Goal: Transaction & Acquisition: Obtain resource

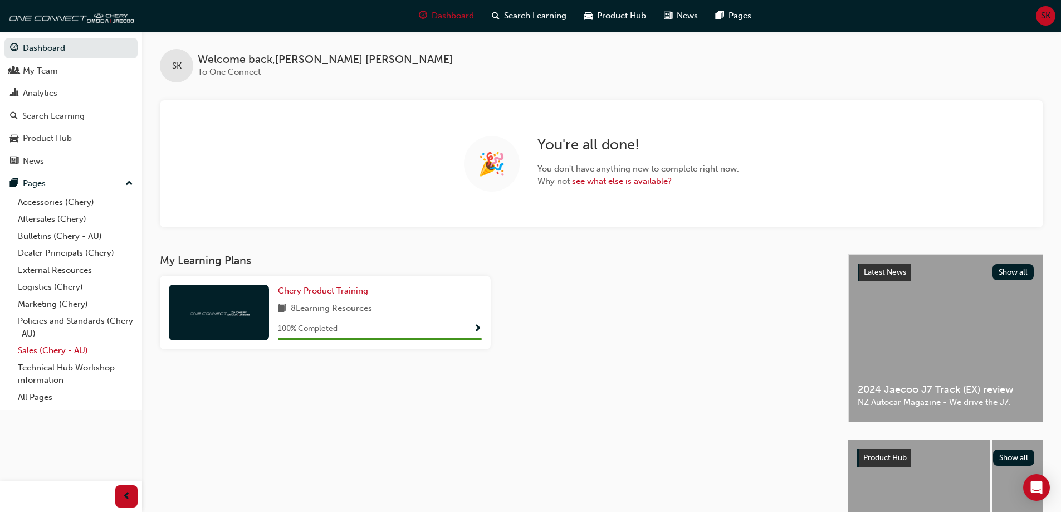
click at [37, 350] on link "Sales (Chery - AU)" at bounding box center [75, 350] width 124 height 17
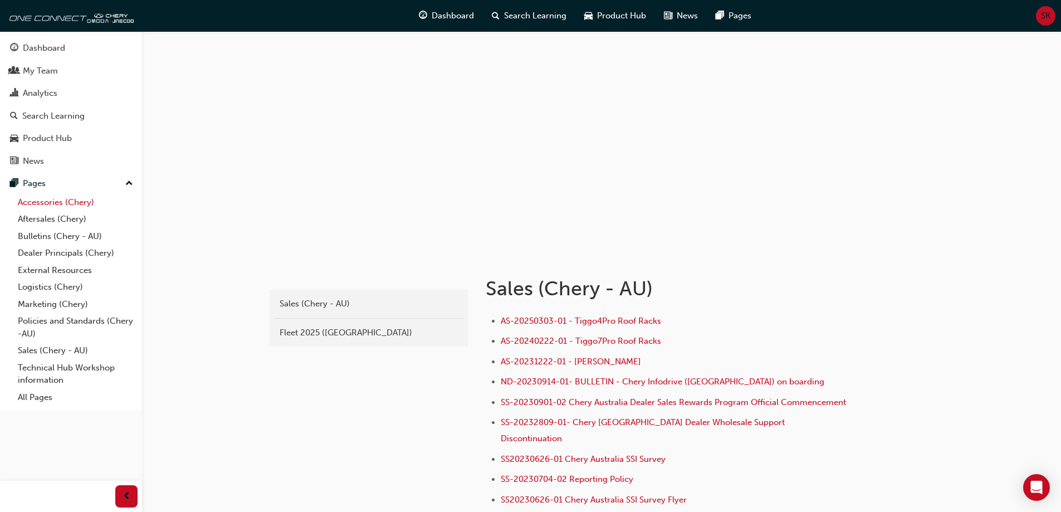
click at [64, 196] on link "Accessories (Chery)" at bounding box center [75, 202] width 124 height 17
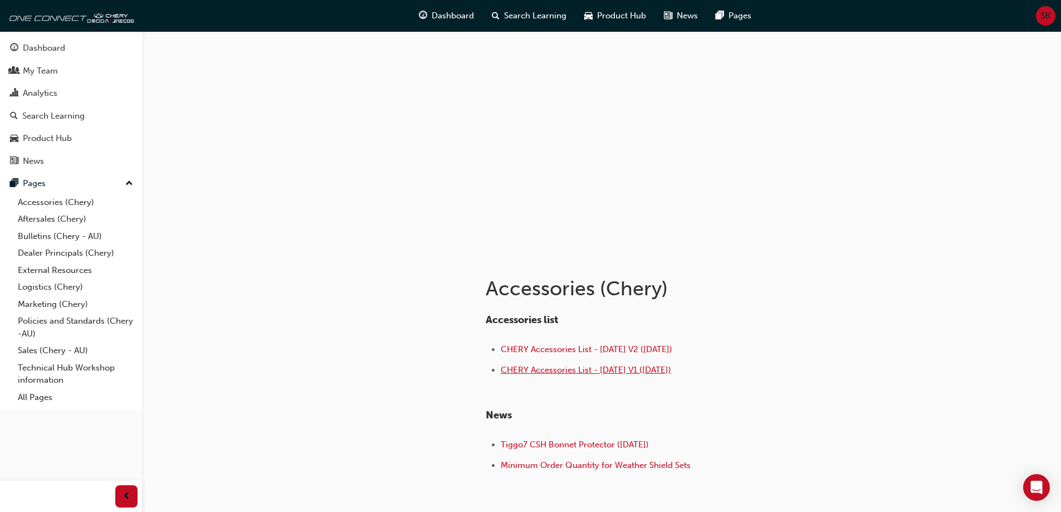
click at [559, 373] on span "CHERY Accessories List - [DATE] V1 ([DATE])" at bounding box center [586, 370] width 170 height 10
click at [559, 371] on span "CHERY Accessories List - [DATE] V1 ([DATE])" at bounding box center [586, 370] width 170 height 10
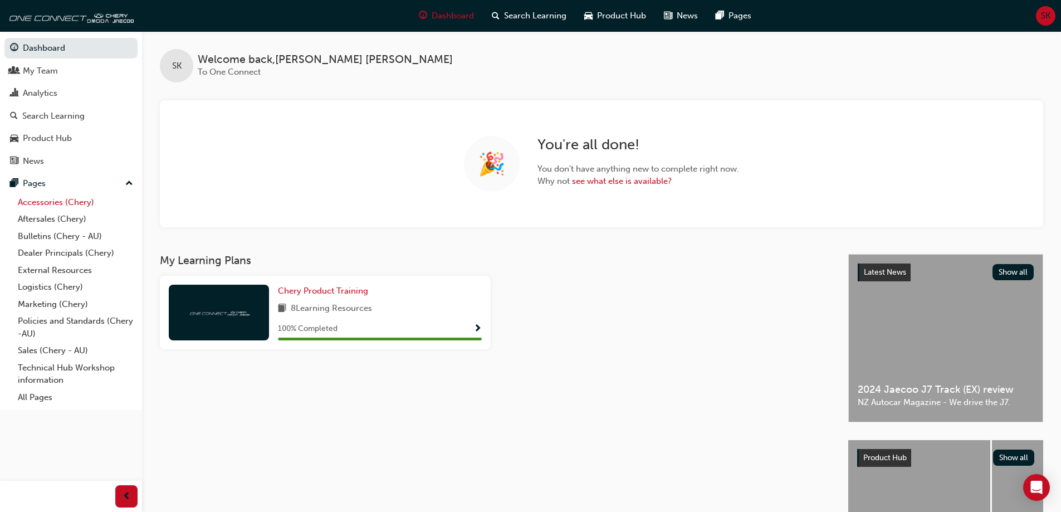
click at [52, 204] on link "Accessories (Chery)" at bounding box center [75, 202] width 124 height 17
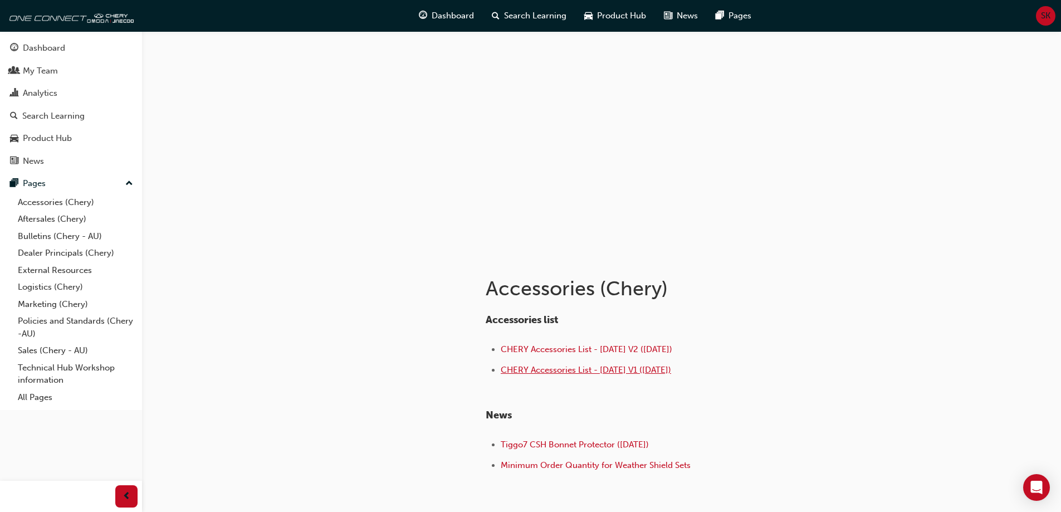
click at [540, 370] on span "CHERY Accessories List - [DATE] V1 ([DATE])" at bounding box center [586, 370] width 170 height 10
